Goal: Information Seeking & Learning: Learn about a topic

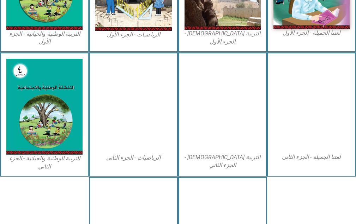
scroll to position [388, 0]
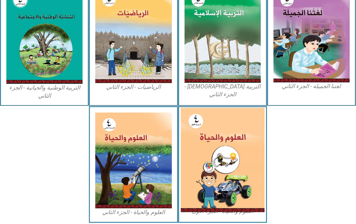
click at [235, 181] on img at bounding box center [223, 160] width 84 height 104
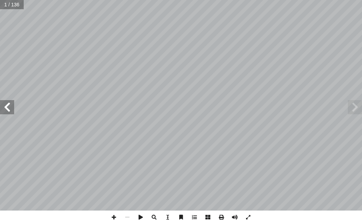
click at [5, 109] on span at bounding box center [7, 107] width 14 height 14
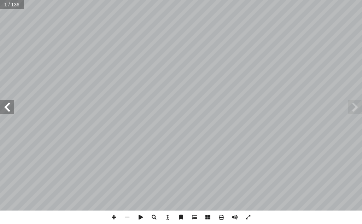
click at [5, 109] on span at bounding box center [7, 107] width 14 height 14
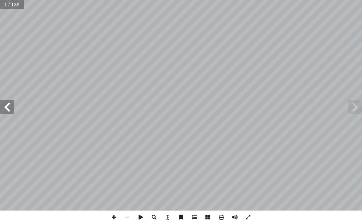
click at [5, 109] on span at bounding box center [7, 107] width 14 height 14
click at [5, 110] on span at bounding box center [7, 107] width 14 height 14
click at [355, 111] on span at bounding box center [354, 107] width 14 height 14
click at [4, 111] on span at bounding box center [7, 107] width 14 height 14
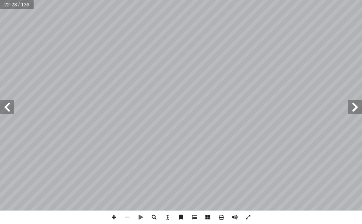
click at [6, 111] on span at bounding box center [7, 107] width 14 height 14
click at [9, 105] on span at bounding box center [7, 107] width 14 height 14
click at [112, 216] on span at bounding box center [113, 216] width 13 height 13
